Goal: Information Seeking & Learning: Find contact information

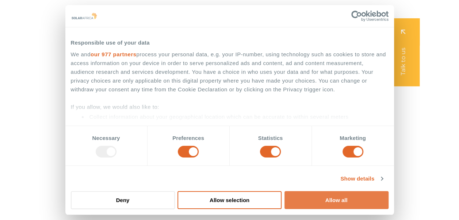
click at [329, 202] on button "Allow all" at bounding box center [336, 200] width 104 height 18
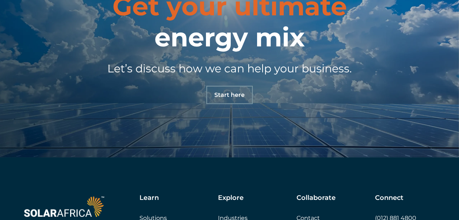
scroll to position [2452, 0]
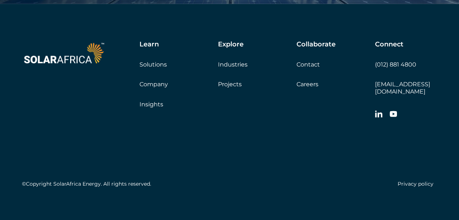
click at [308, 63] on link "Contact" at bounding box center [307, 64] width 23 height 7
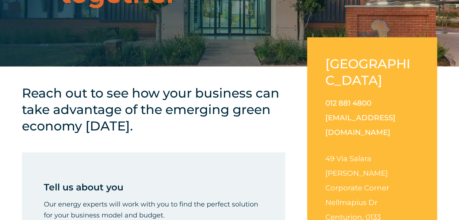
scroll to position [146, 0]
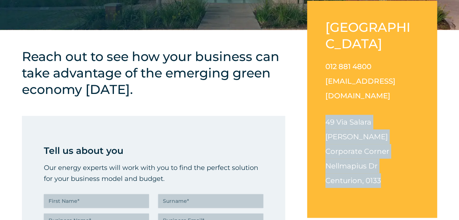
drag, startPoint x: 325, startPoint y: 90, endPoint x: 382, endPoint y: 133, distance: 71.6
click at [382, 133] on p "49 Via Salara Irene Corporate Corner Nellmapius Dr Centurion, 0133" at bounding box center [371, 151] width 93 height 73
drag, startPoint x: 382, startPoint y: 133, endPoint x: 328, endPoint y: 114, distance: 57.9
copy p "49 Via Salara Irene Corporate Corner Nellmapius Dr Centurion, 0133"
click at [341, 115] on p "49 Via Salara Irene Corporate Corner Nellmapius Dr Centurion, 0133" at bounding box center [371, 151] width 93 height 73
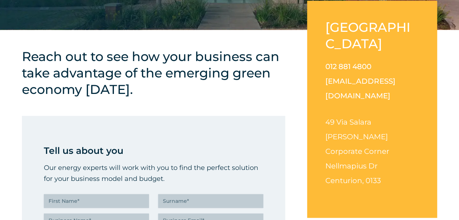
click at [331, 132] on span "Irene Corporate Corner" at bounding box center [357, 143] width 64 height 23
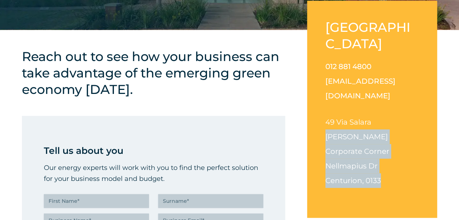
drag, startPoint x: 326, startPoint y: 106, endPoint x: 382, endPoint y: 132, distance: 62.4
click at [382, 132] on p "49 Via Salara Irene Corporate Corner Nellmapius Dr Centurion, 0133" at bounding box center [371, 151] width 93 height 73
drag, startPoint x: 382, startPoint y: 132, endPoint x: 363, endPoint y: 112, distance: 27.4
copy p "Irene Corporate Corner Nellmapius Dr Centurion, 0133"
